Goal: Register for event/course

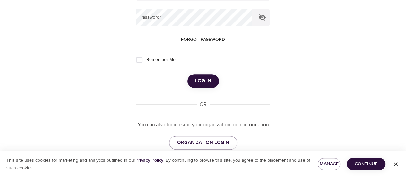
scroll to position [107, 0]
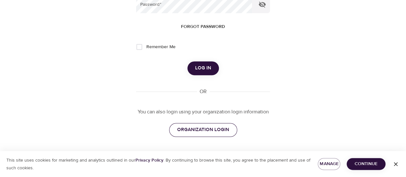
click at [219, 131] on span "ORGANIZATION LOGIN" at bounding box center [203, 129] width 52 height 8
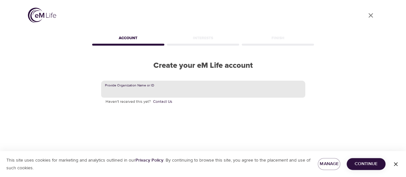
click at [170, 91] on input "text" at bounding box center [203, 89] width 204 height 17
paste input "KORNFERRY"
type input "KORNFERRY"
click at [151, 95] on input "KORNFERRY" at bounding box center [203, 89] width 204 height 17
click at [370, 163] on span "Continue" at bounding box center [366, 164] width 29 height 8
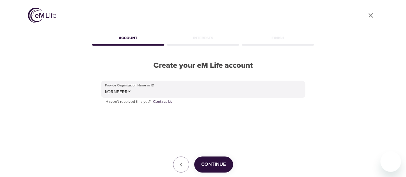
click at [206, 163] on span "Continue" at bounding box center [213, 164] width 25 height 8
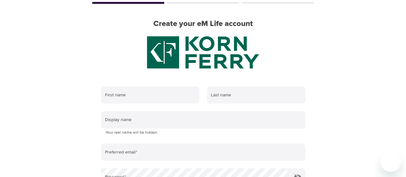
scroll to position [64, 0]
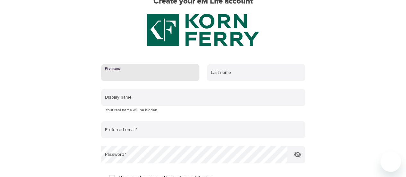
click at [167, 77] on input "text" at bounding box center [150, 72] width 98 height 17
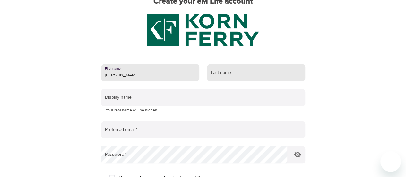
type input "[PERSON_NAME]"
click at [238, 74] on input "text" at bounding box center [256, 72] width 98 height 17
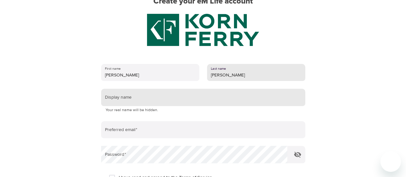
type input "[PERSON_NAME]"
click at [138, 100] on input "text" at bounding box center [203, 97] width 204 height 17
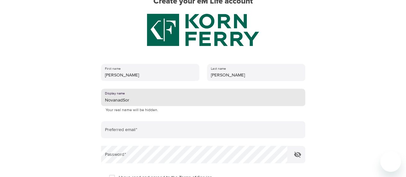
type input "NovanadSora"
drag, startPoint x: 140, startPoint y: 98, endPoint x: 83, endPoint y: 92, distance: 57.5
click at [82, 92] on div "User Profile Account Interests Finish Create your eM Life account First name [P…" at bounding box center [203, 24] width 366 height 177
type input "C"
type input "H"
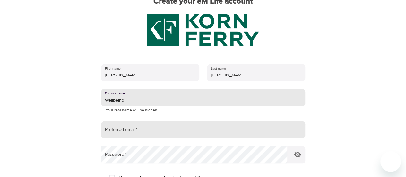
type input "Wellbeing"
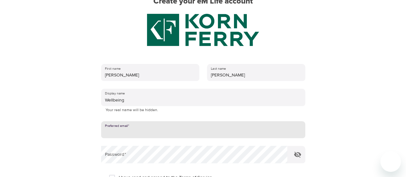
click at [128, 133] on input "email" at bounding box center [203, 129] width 204 height 17
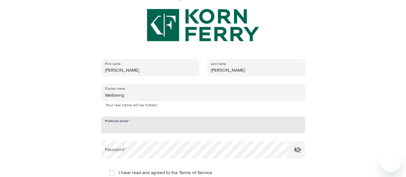
scroll to position [69, 0]
click at [145, 130] on input "email" at bounding box center [203, 124] width 204 height 17
type input "[PERSON_NAME][EMAIL_ADDRESS][PERSON_NAME][DOMAIN_NAME]"
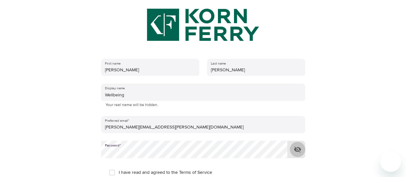
click at [302, 151] on button "button" at bounding box center [297, 149] width 15 height 15
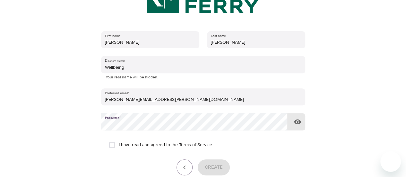
scroll to position [134, 0]
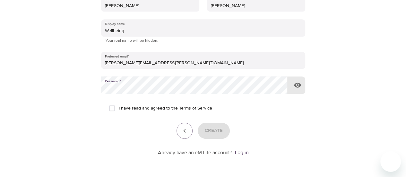
drag, startPoint x: 109, startPoint y: 109, endPoint x: 118, endPoint y: 111, distance: 9.7
click at [109, 109] on input "I have read and agreed to the Terms of Service" at bounding box center [111, 107] width 13 height 13
checkbox input "true"
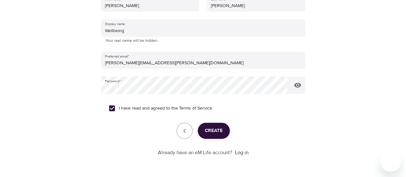
click at [198, 130] on button "Create" at bounding box center [214, 131] width 32 height 16
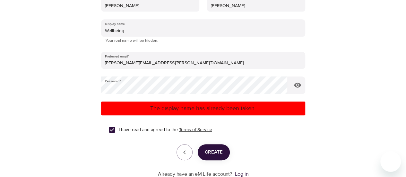
click at [199, 130] on link "Terms of Service" at bounding box center [195, 129] width 33 height 7
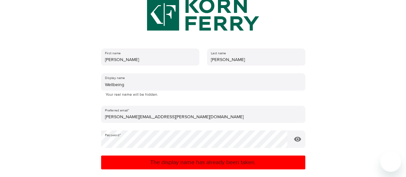
scroll to position [37, 0]
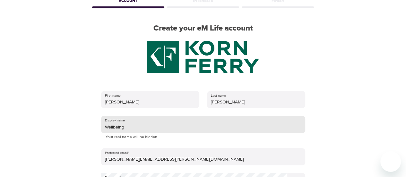
click at [142, 130] on input "Wellbeing" at bounding box center [203, 124] width 204 height 17
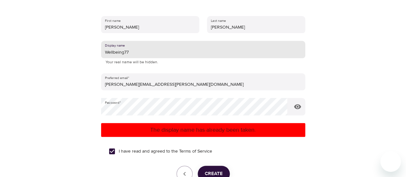
type input "Wellbeing77"
click at [213, 171] on span "Create" at bounding box center [214, 173] width 18 height 8
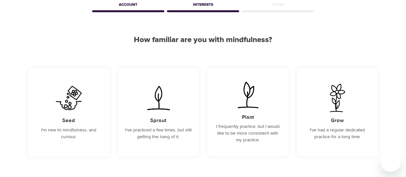
scroll to position [31, 0]
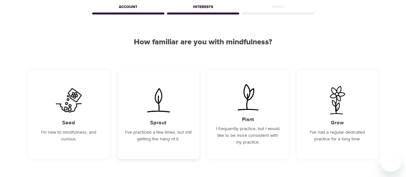
click at [154, 130] on p "I've practiced a few times, but still getting the hang of it." at bounding box center [158, 135] width 66 height 13
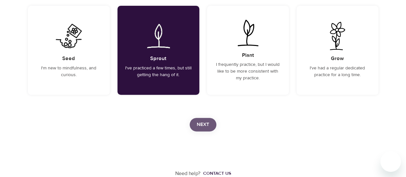
click at [202, 122] on span "Next" at bounding box center [203, 124] width 13 height 8
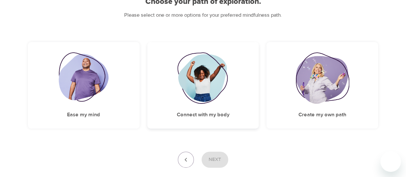
scroll to position [73, 0]
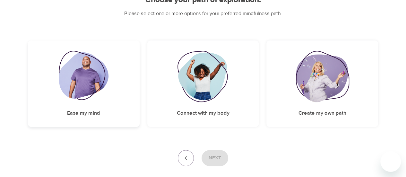
click at [105, 91] on img at bounding box center [84, 76] width 50 height 51
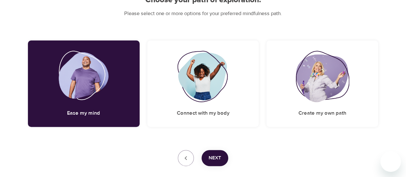
click at [221, 156] on span "Next" at bounding box center [215, 158] width 13 height 8
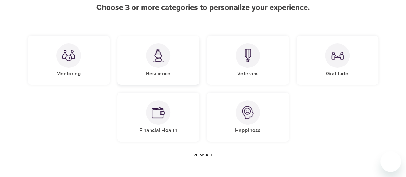
scroll to position [68, 0]
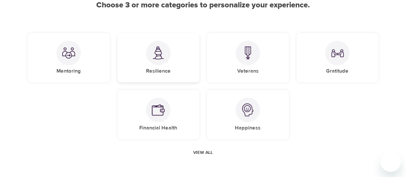
click at [151, 62] on div at bounding box center [158, 53] width 24 height 24
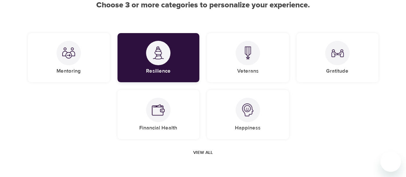
drag, startPoint x: 100, startPoint y: 61, endPoint x: 124, endPoint y: 65, distance: 24.1
click at [101, 61] on div "Mentoring" at bounding box center [69, 57] width 82 height 49
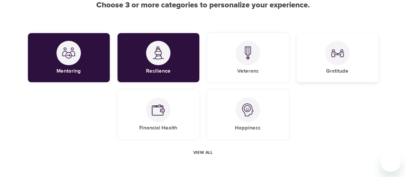
click at [329, 57] on div at bounding box center [337, 53] width 24 height 24
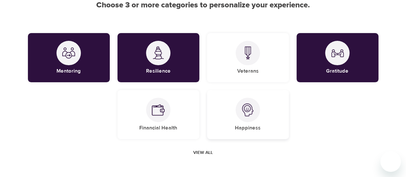
click at [263, 111] on div "Happiness" at bounding box center [248, 114] width 82 height 49
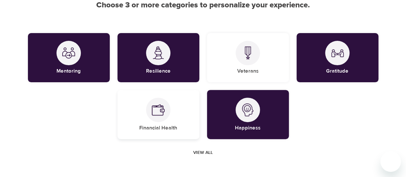
drag, startPoint x: 176, startPoint y: 106, endPoint x: 181, endPoint y: 106, distance: 5.2
click at [176, 106] on div "Financial Health" at bounding box center [158, 114] width 82 height 49
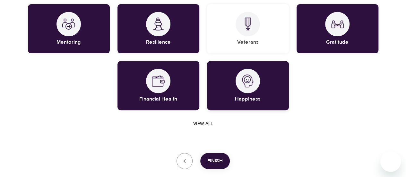
scroll to position [132, 0]
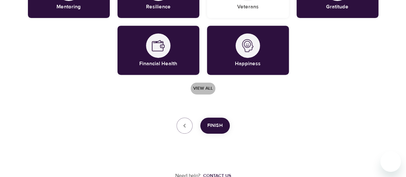
click at [201, 88] on span "View all" at bounding box center [203, 88] width 20 height 8
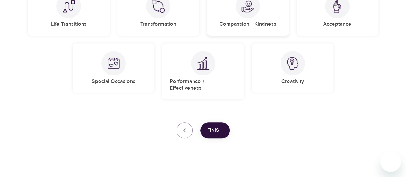
scroll to position [229, 0]
click at [218, 126] on span "Finish" at bounding box center [214, 130] width 15 height 8
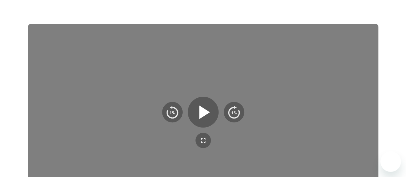
scroll to position [122, 0]
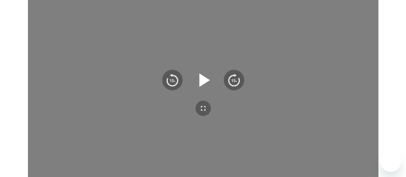
click at [198, 86] on icon "button" at bounding box center [203, 79] width 23 height 23
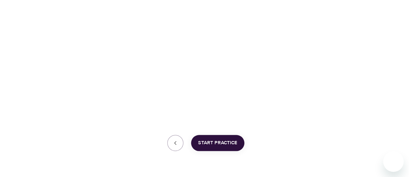
scroll to position [201, 0]
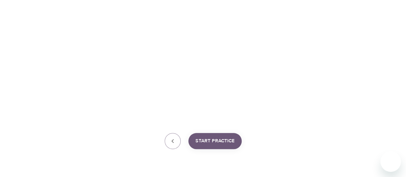
click at [215, 143] on span "Start Practice" at bounding box center [214, 141] width 39 height 8
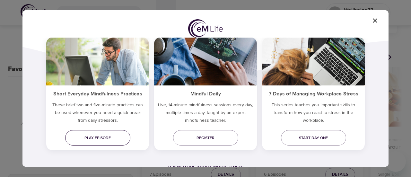
scroll to position [68, 0]
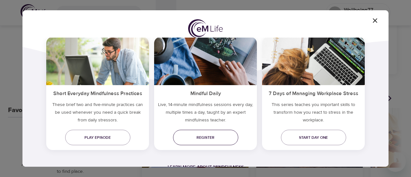
click at [195, 132] on link "Register" at bounding box center [205, 137] width 65 height 15
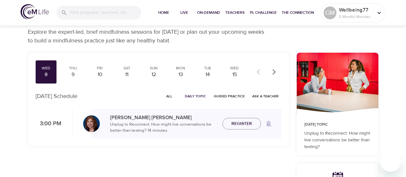
scroll to position [18, 0]
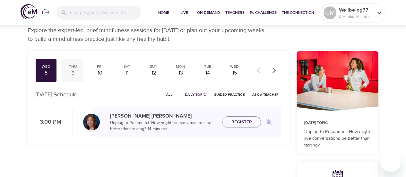
click at [77, 76] on div "9" at bounding box center [73, 72] width 16 height 7
